Goal: Information Seeking & Learning: Learn about a topic

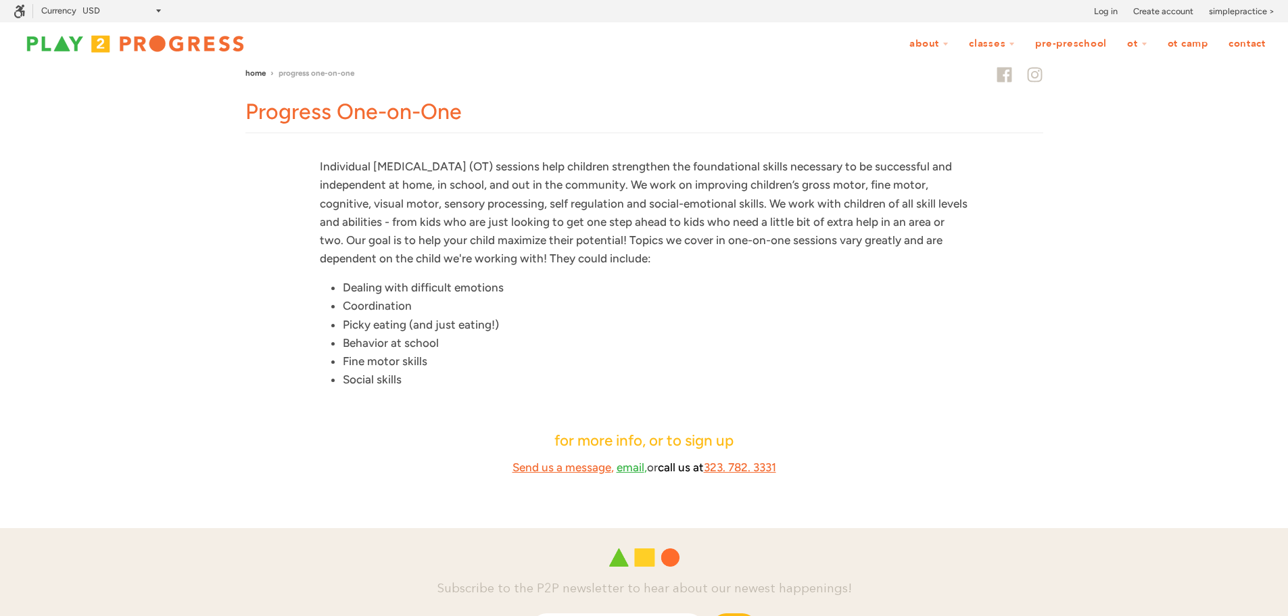
scroll to position [1, 11]
click at [1190, 45] on link "OT Camp" at bounding box center [1188, 44] width 58 height 26
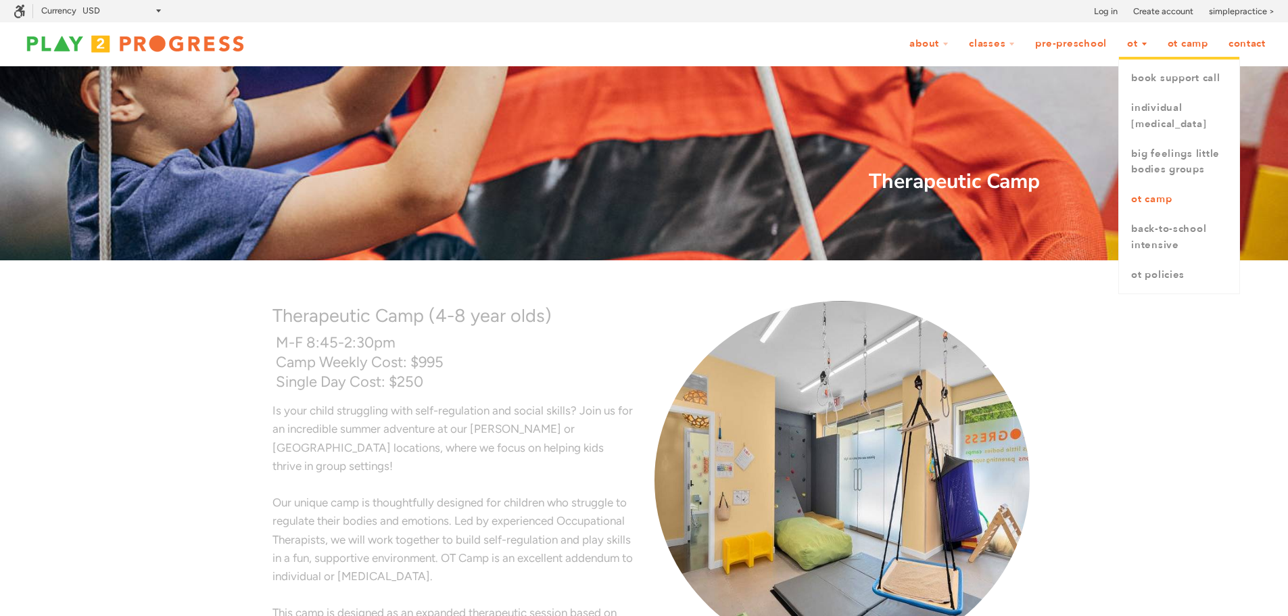
click at [1146, 214] on link "OT Camp" at bounding box center [1179, 200] width 120 height 30
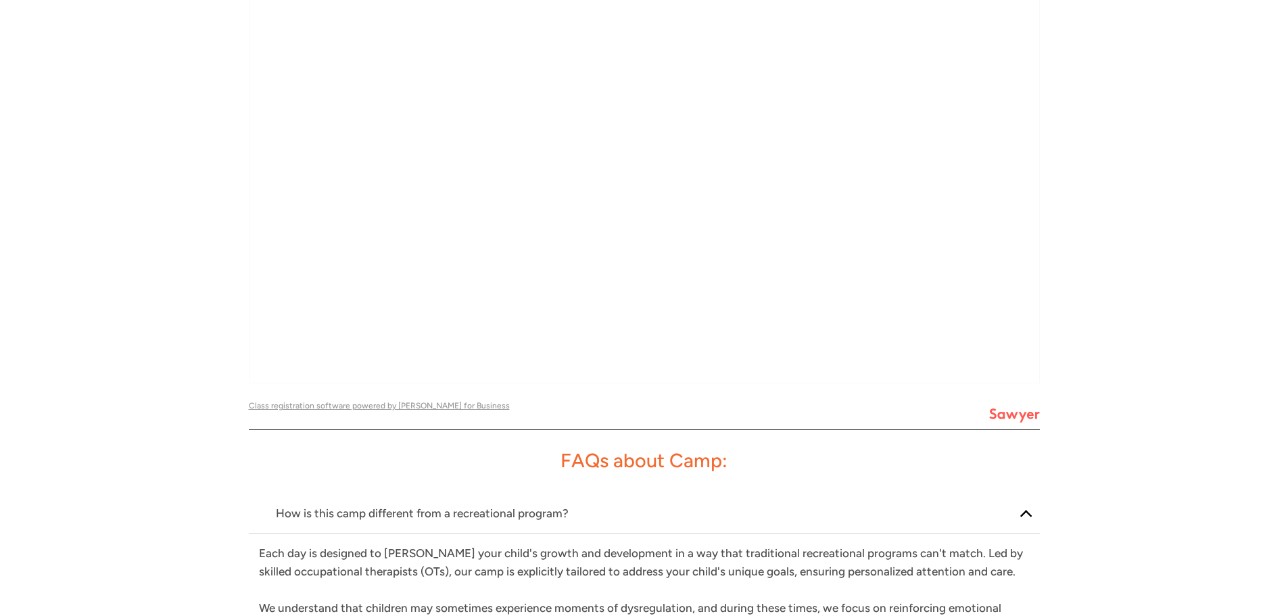
scroll to position [1482, 0]
